Goal: Find specific page/section

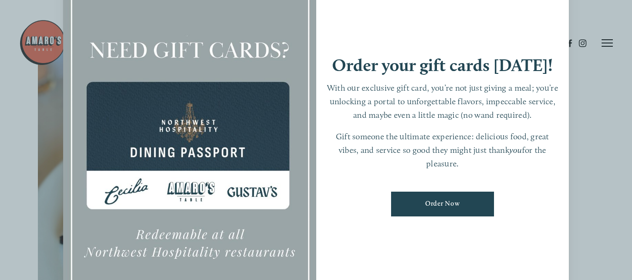
scroll to position [175, 0]
click at [584, 125] on div at bounding box center [316, 140] width 632 height 280
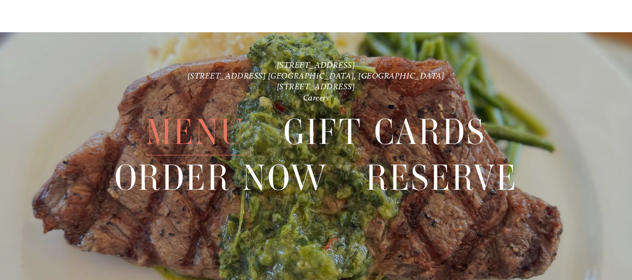
scroll to position [2003, 0]
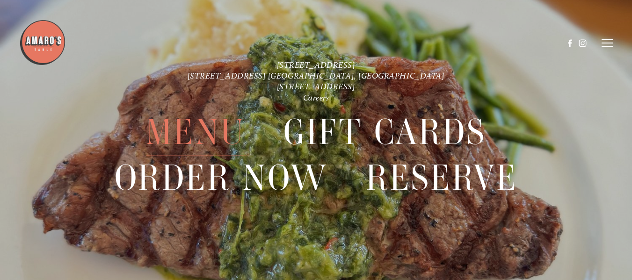
click at [206, 140] on span "Menu" at bounding box center [195, 132] width 99 height 46
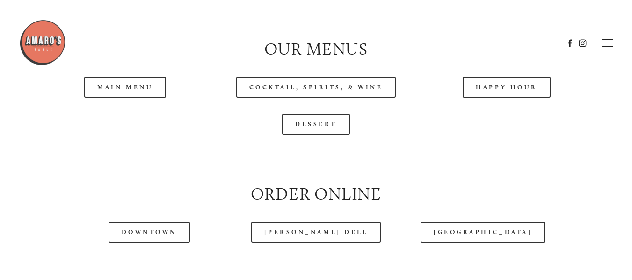
scroll to position [901, 0]
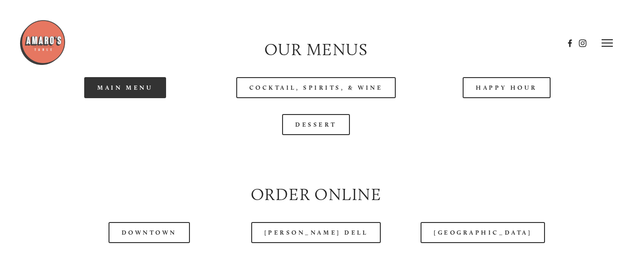
click at [154, 94] on link "Main Menu" at bounding box center [125, 87] width 82 height 21
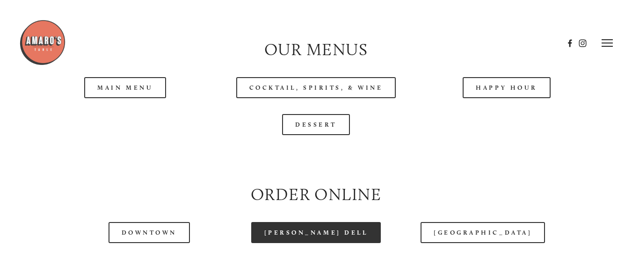
click at [336, 238] on link "[PERSON_NAME] Dell" at bounding box center [316, 232] width 130 height 21
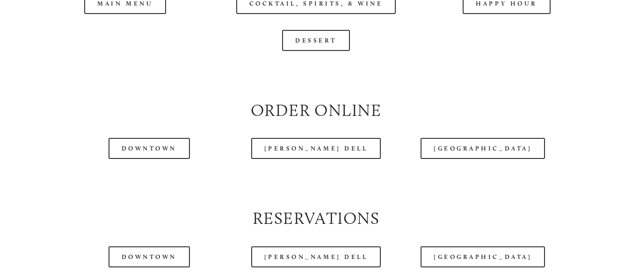
scroll to position [985, 0]
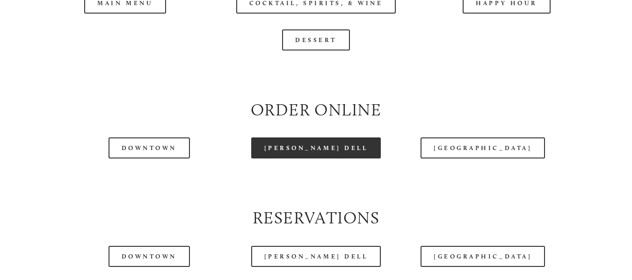
click at [313, 154] on link "[PERSON_NAME] Dell" at bounding box center [316, 147] width 130 height 21
